Goal: Task Accomplishment & Management: Complete application form

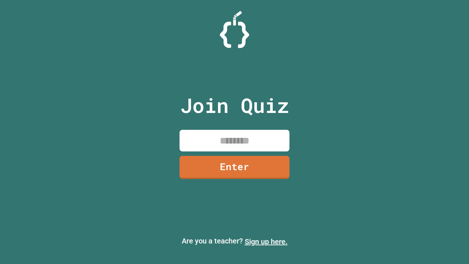
click at [266, 241] on link "Sign up here." at bounding box center [266, 241] width 43 height 9
